Goal: Browse casually

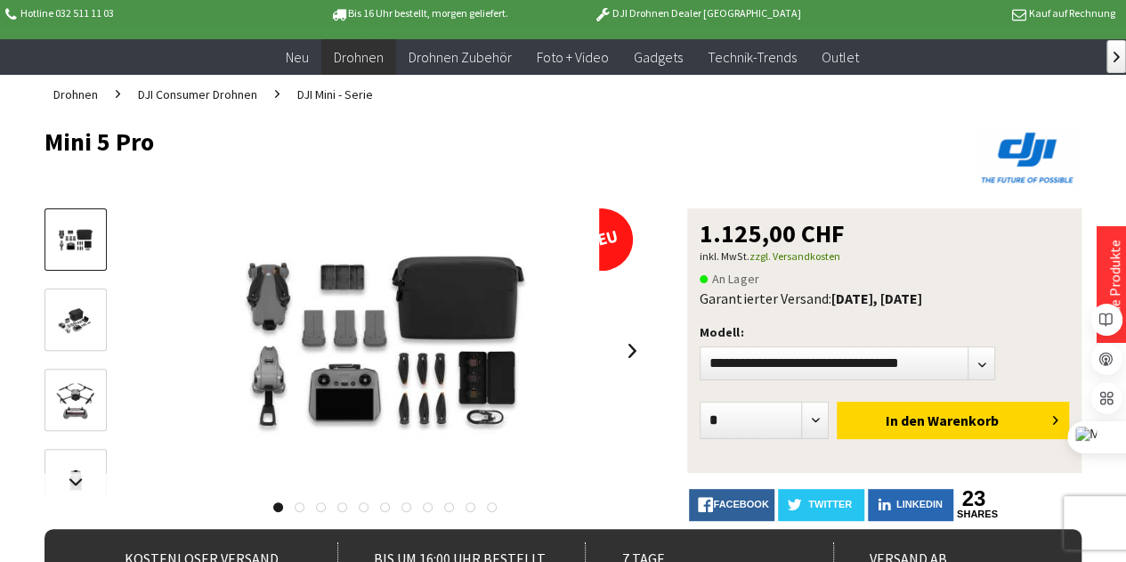
click at [52, 325] on img at bounding box center [76, 321] width 52 height 35
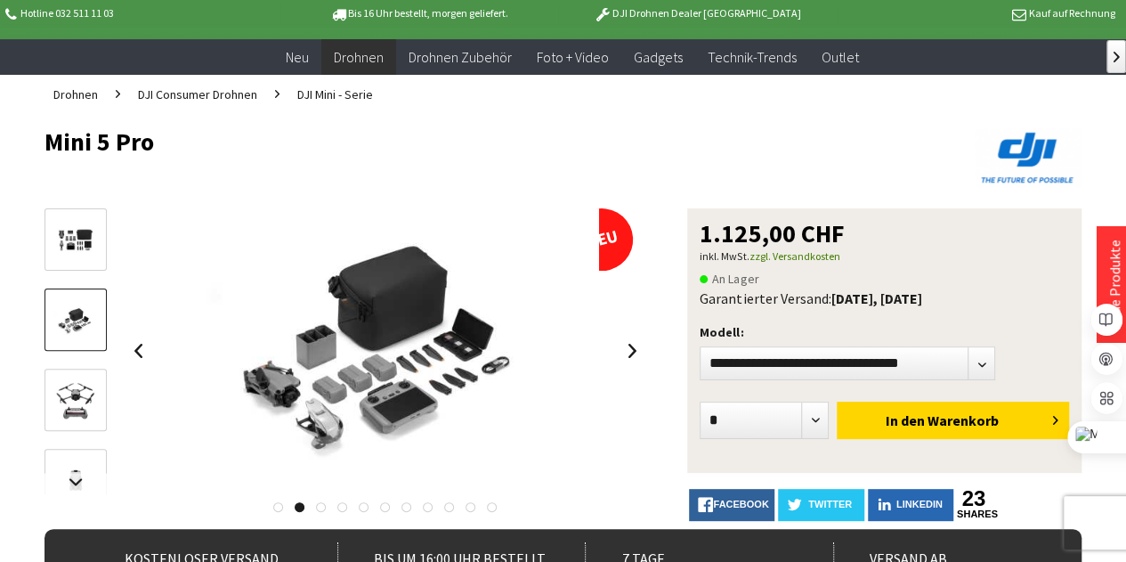
click at [59, 395] on img at bounding box center [76, 401] width 52 height 52
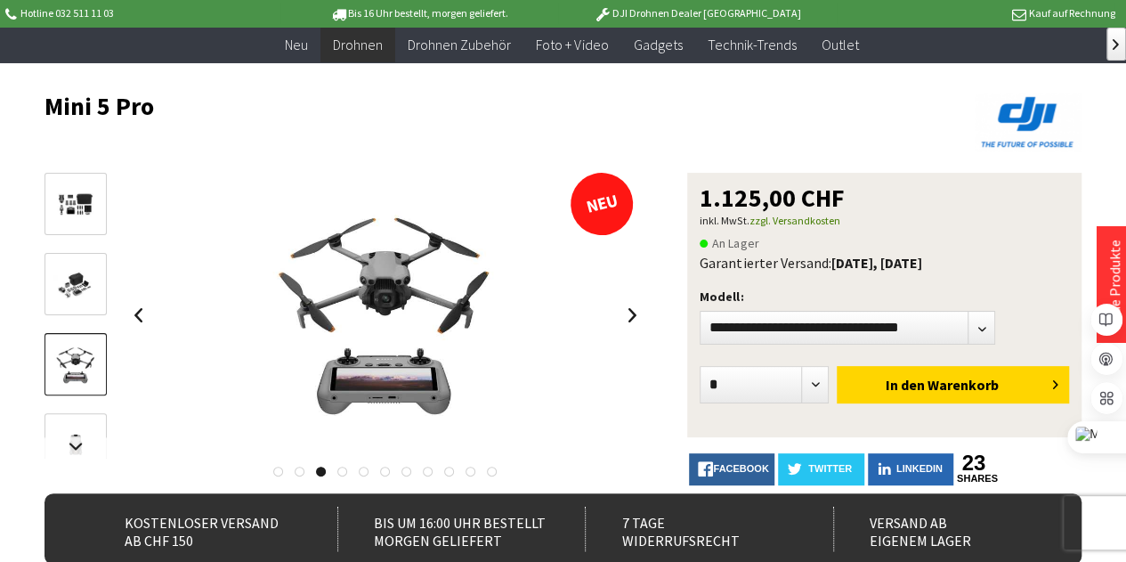
scroll to position [178, 0]
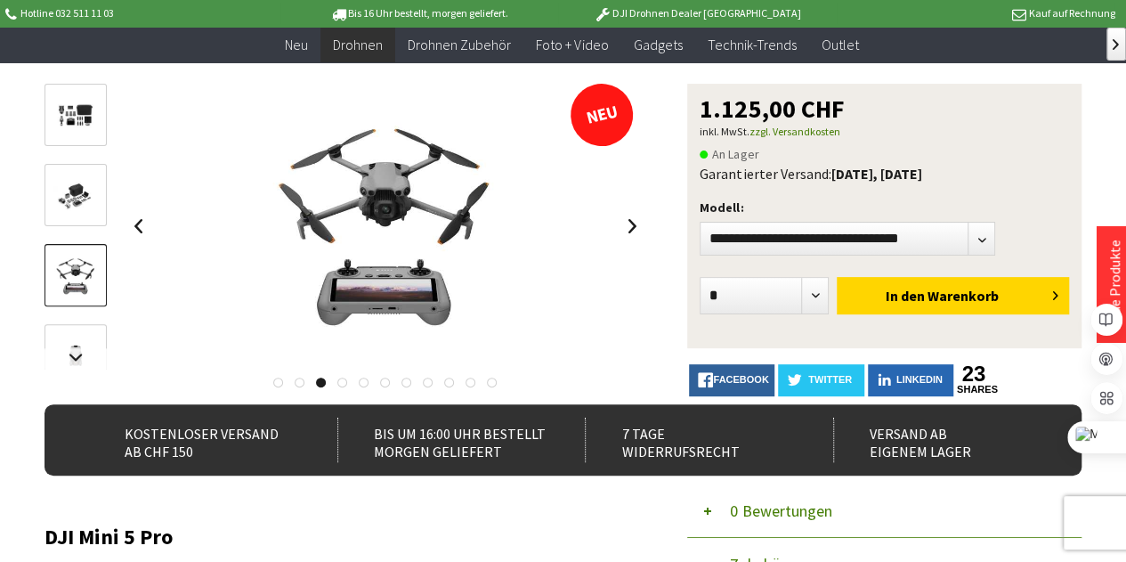
click at [64, 341] on img at bounding box center [76, 356] width 52 height 52
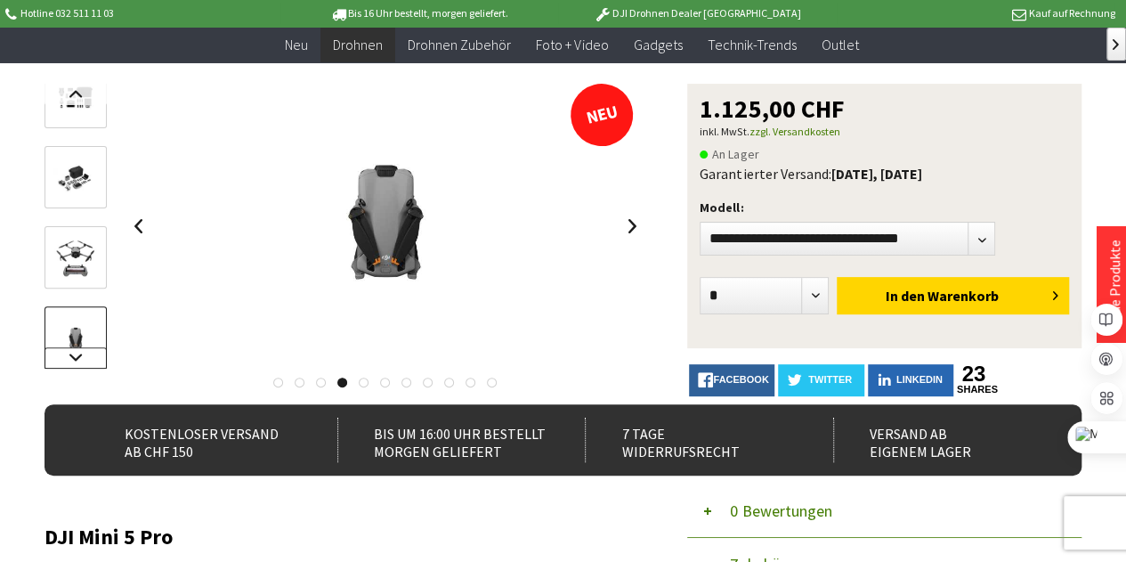
click at [69, 353] on link at bounding box center [76, 357] width 62 height 21
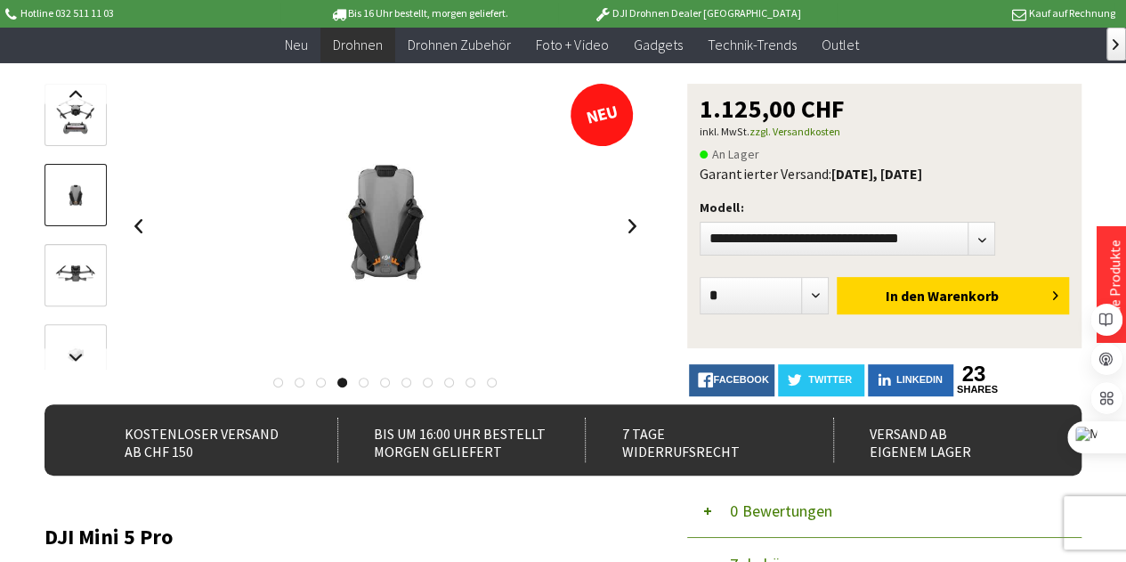
click at [76, 188] on img at bounding box center [76, 196] width 52 height 52
click at [75, 250] on img at bounding box center [76, 276] width 52 height 52
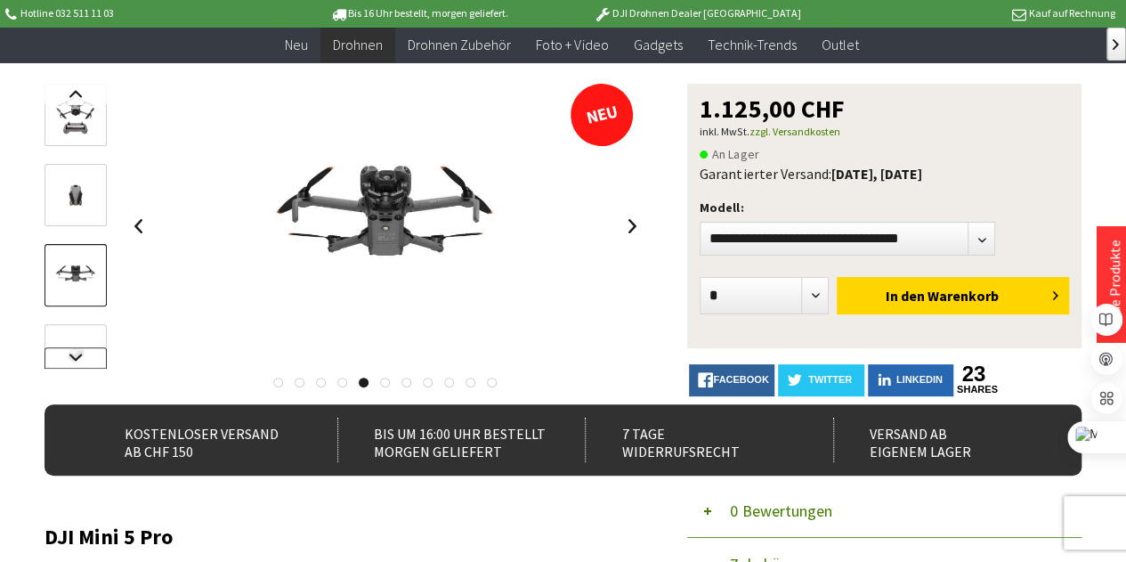
click at [73, 356] on link at bounding box center [76, 357] width 62 height 21
click at [83, 222] on img at bounding box center [76, 214] width 52 height 52
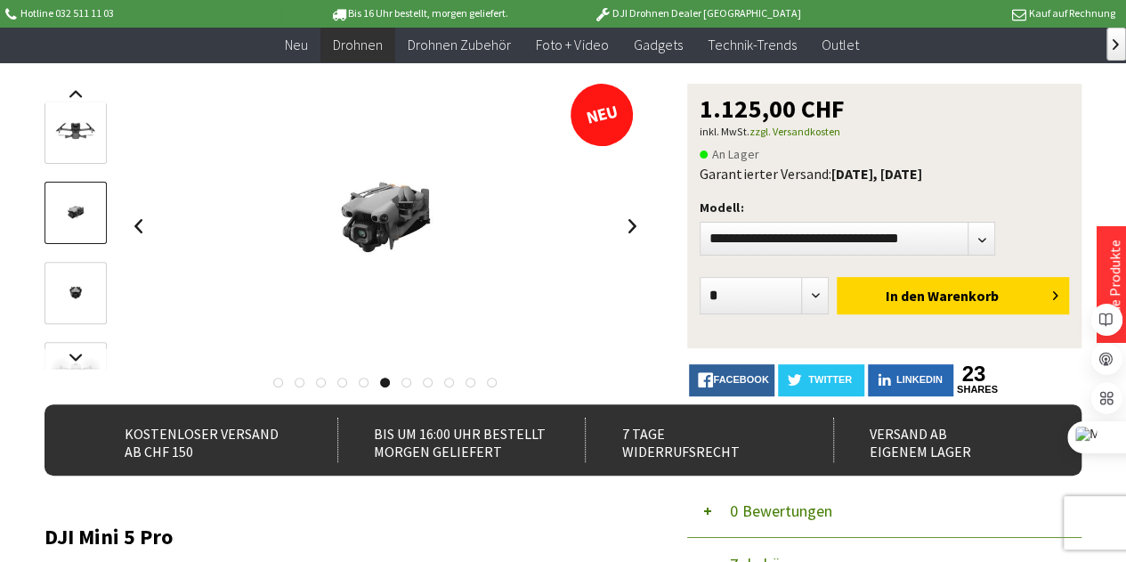
click at [70, 282] on img at bounding box center [76, 294] width 52 height 52
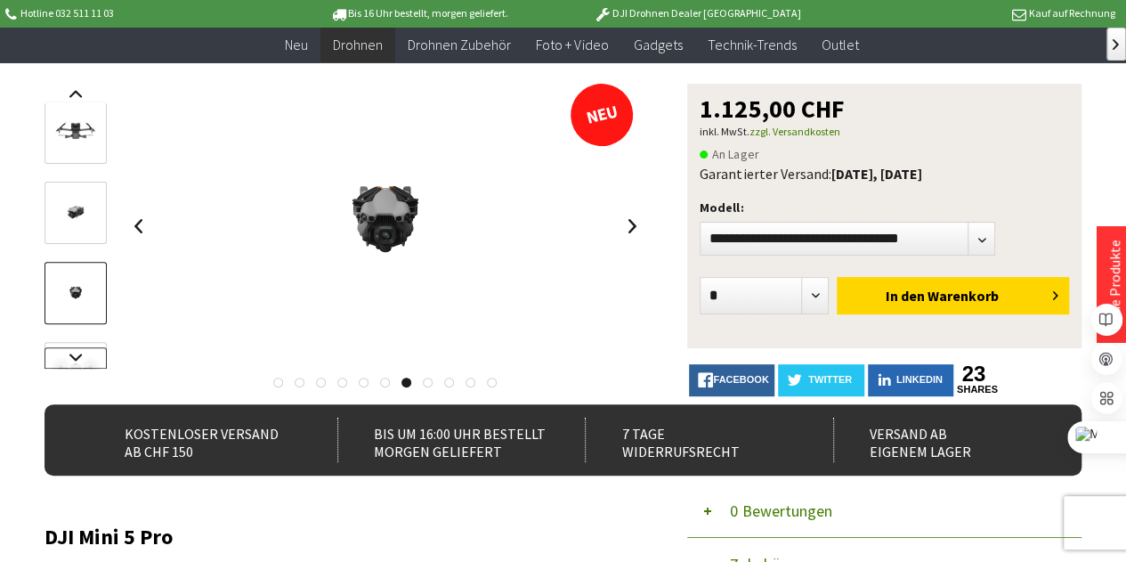
click at [62, 351] on link at bounding box center [76, 357] width 62 height 21
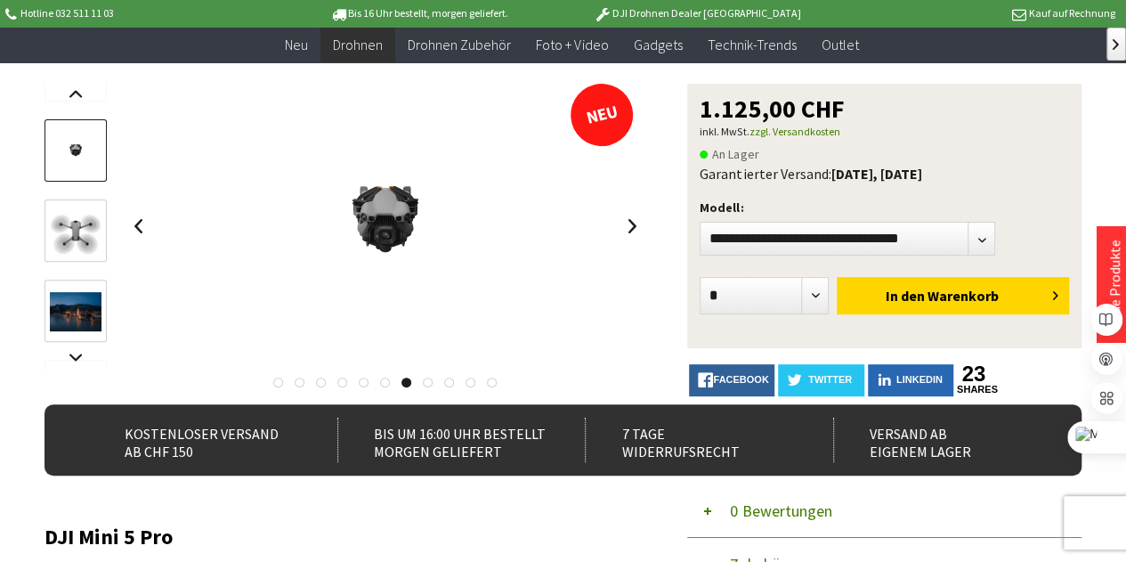
click at [68, 229] on img at bounding box center [76, 232] width 52 height 52
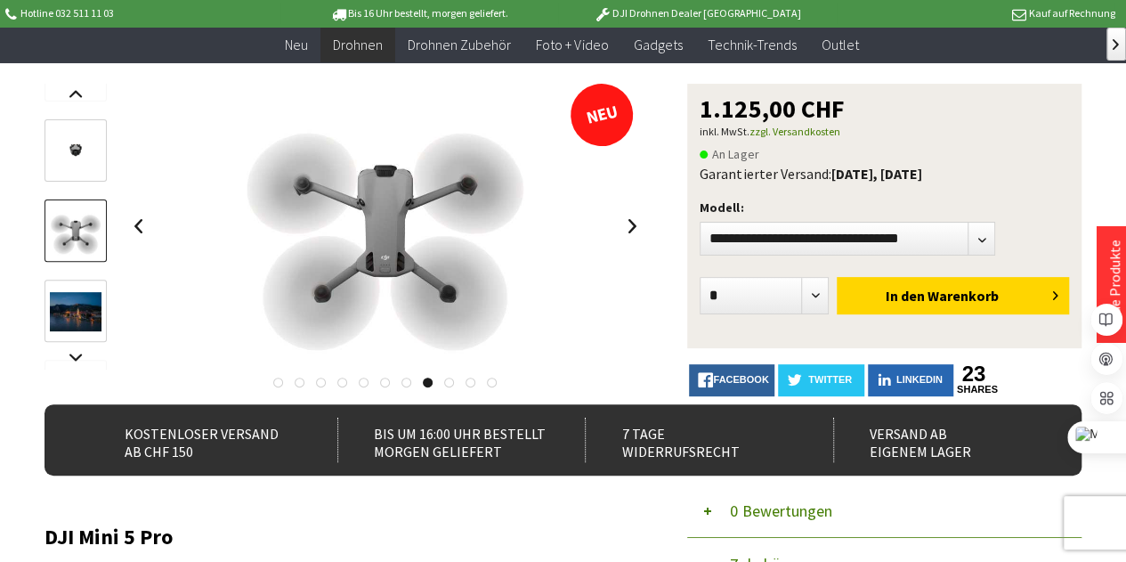
click at [65, 304] on img at bounding box center [76, 311] width 52 height 39
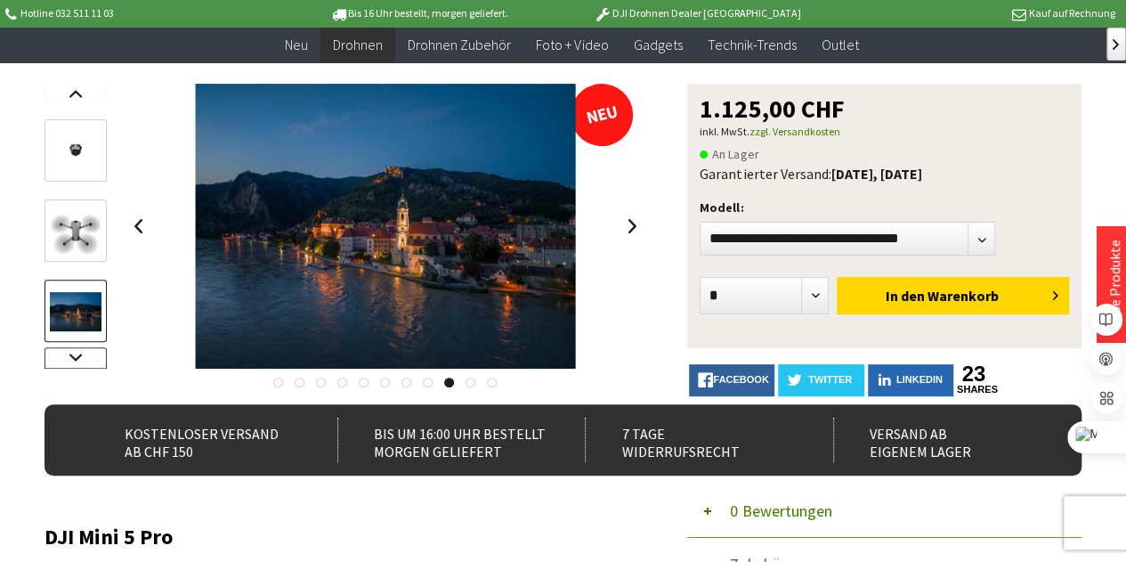
click at [79, 348] on link at bounding box center [76, 357] width 62 height 21
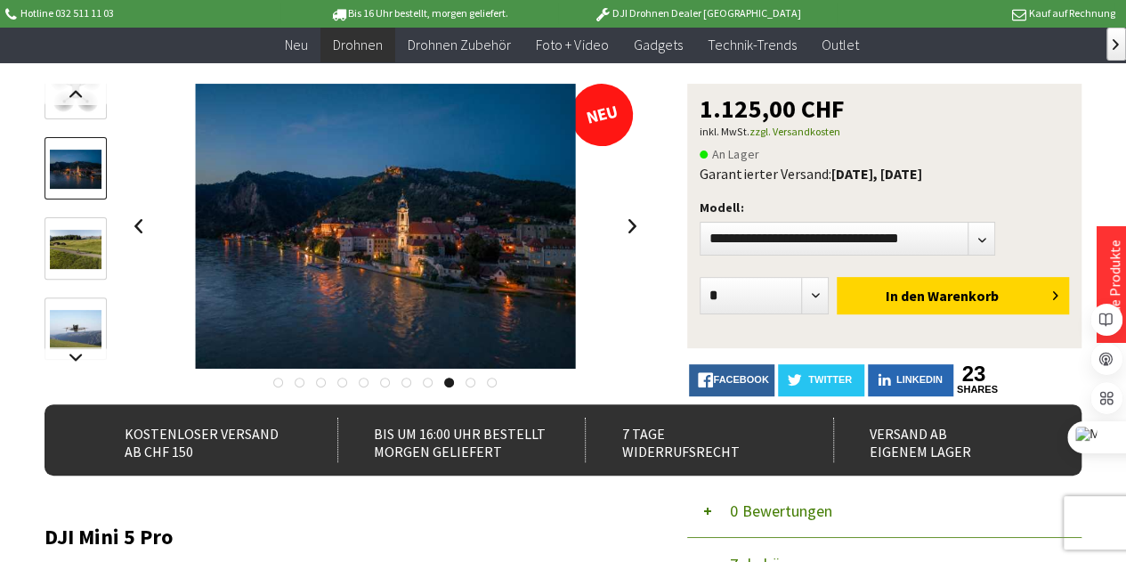
click at [85, 234] on img at bounding box center [76, 249] width 52 height 39
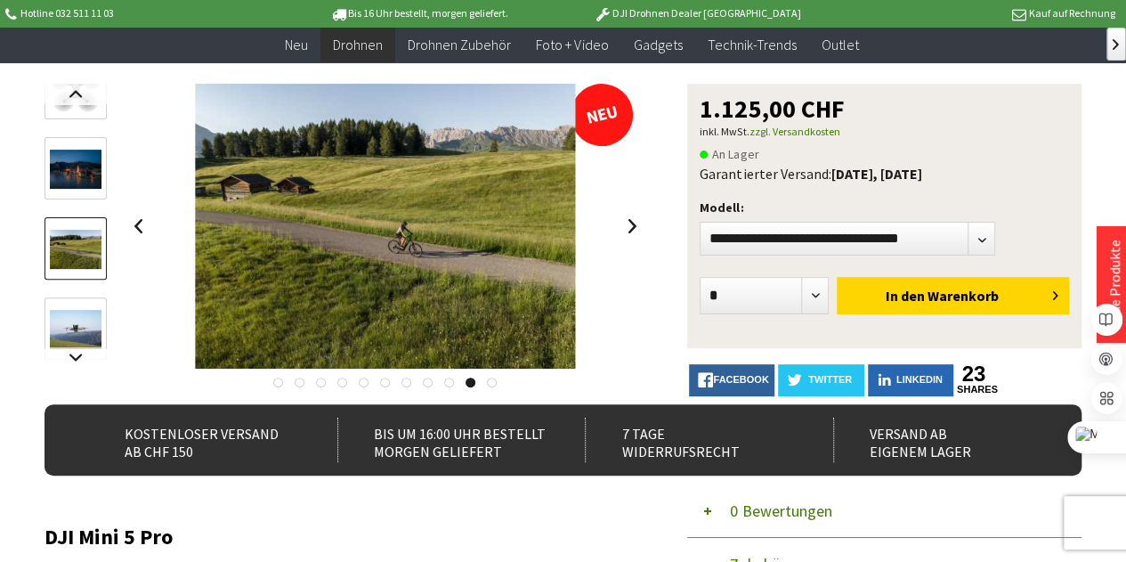
click at [77, 310] on img at bounding box center [76, 329] width 52 height 39
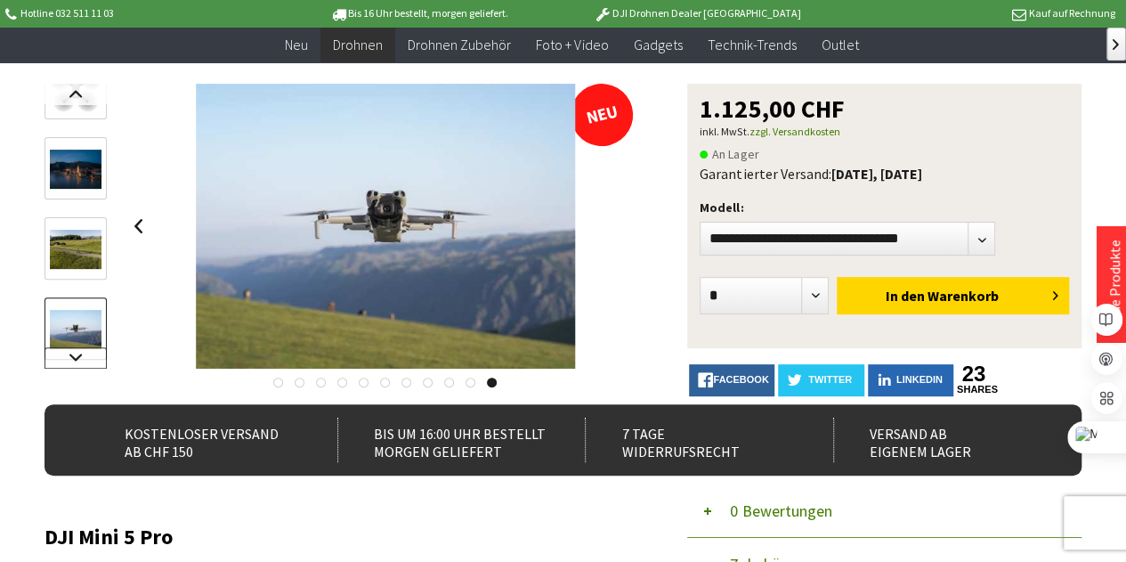
click at [77, 357] on link at bounding box center [76, 357] width 62 height 21
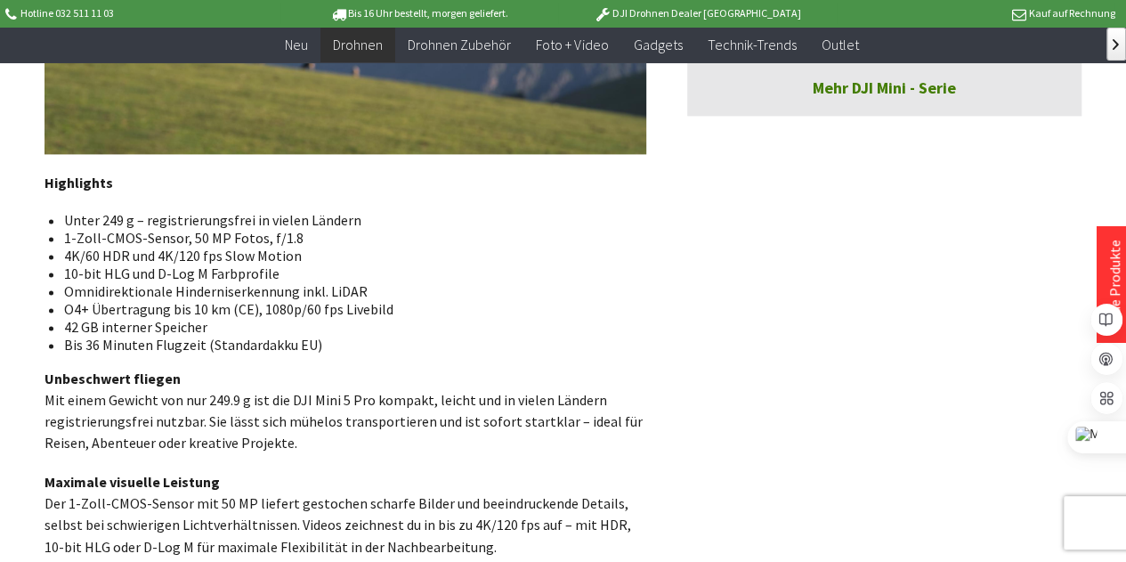
scroll to position [712, 0]
